Goal: Task Accomplishment & Management: Use online tool/utility

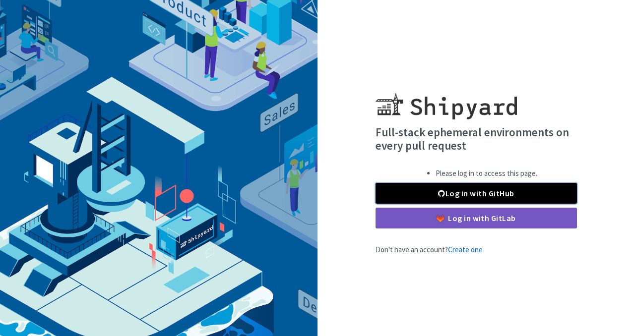
click at [448, 188] on link "Log in with GitHub" at bounding box center [475, 193] width 201 height 21
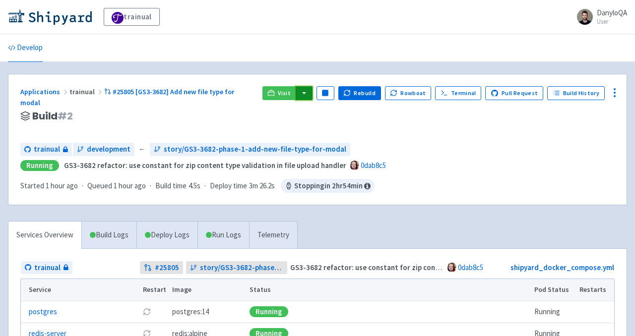
click at [309, 96] on button "button" at bounding box center [304, 93] width 17 height 14
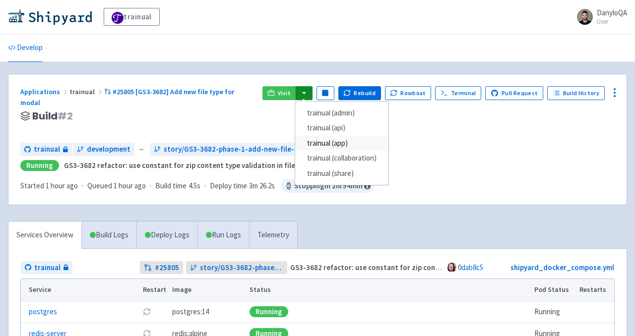
click at [352, 144] on link "trainual (app)" at bounding box center [341, 143] width 93 height 15
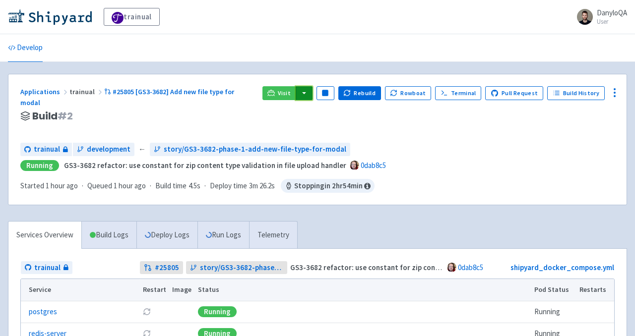
click at [311, 95] on button "button" at bounding box center [304, 93] width 17 height 14
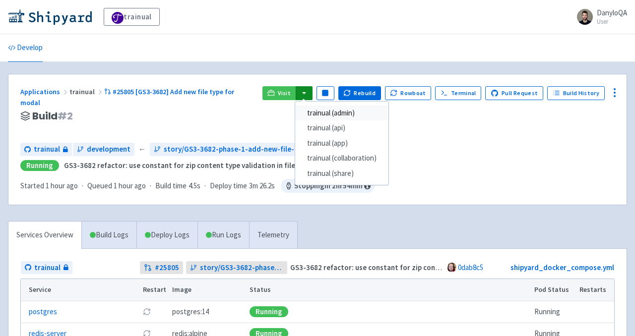
click at [366, 112] on link "trainual (admin)" at bounding box center [341, 113] width 93 height 15
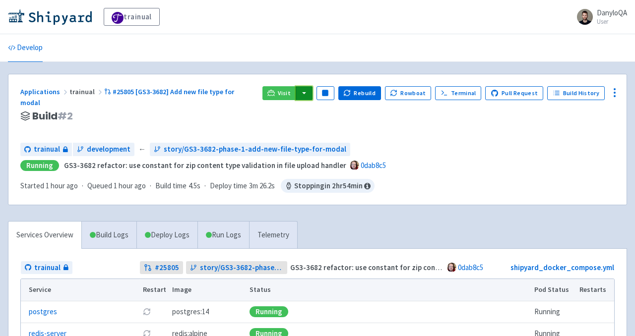
click at [311, 91] on button "button" at bounding box center [304, 93] width 17 height 14
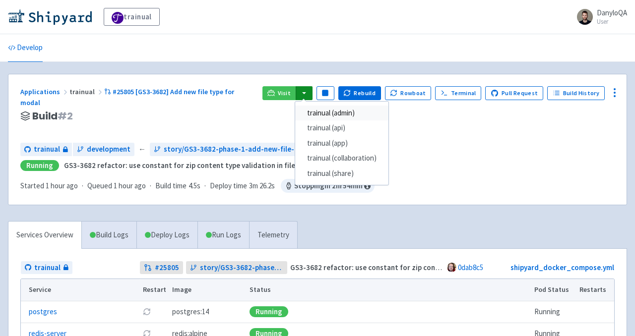
click at [338, 113] on link "trainual (admin)" at bounding box center [341, 113] width 93 height 15
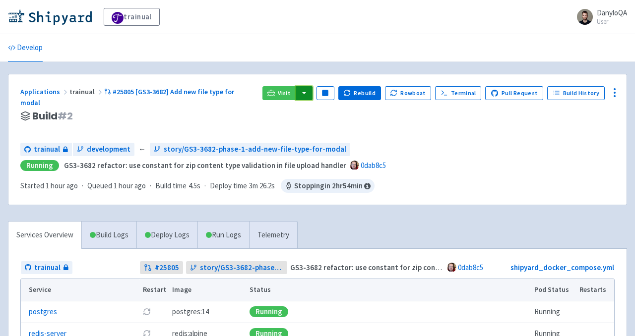
click at [309, 90] on button "button" at bounding box center [304, 93] width 17 height 14
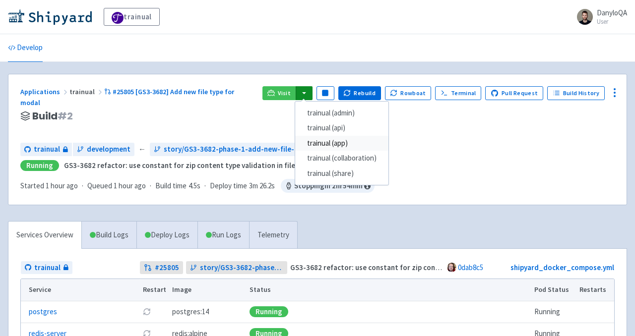
click at [348, 146] on link "trainual (app)" at bounding box center [341, 143] width 93 height 15
